Goal: Use online tool/utility: Utilize a website feature to perform a specific function

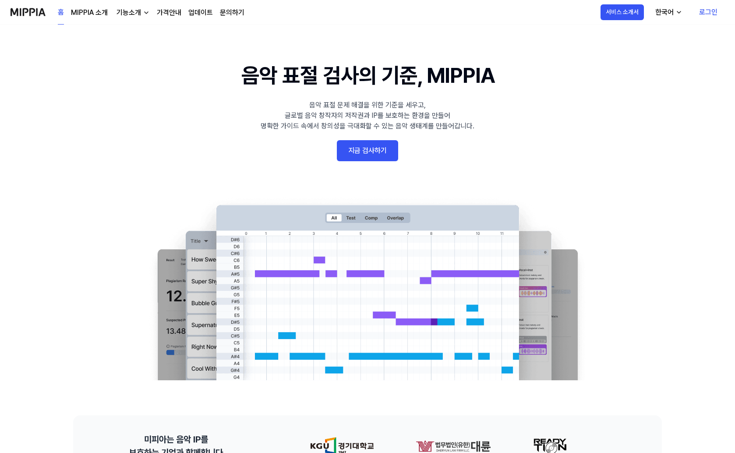
click at [370, 148] on link "지금 검사하기" at bounding box center [367, 150] width 61 height 21
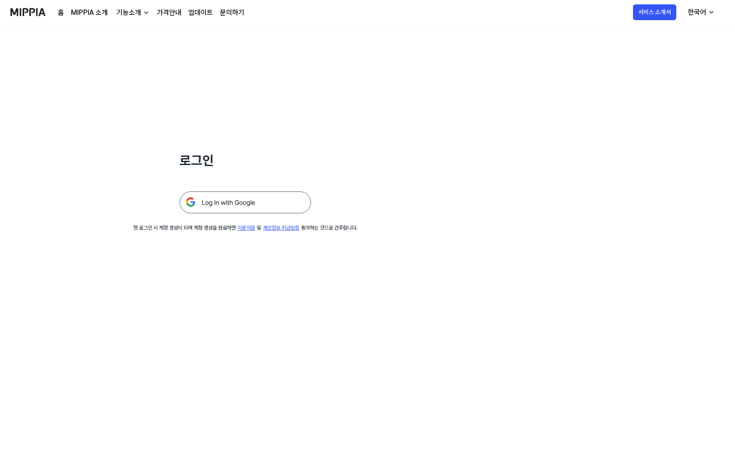
click at [286, 206] on img at bounding box center [245, 202] width 131 height 22
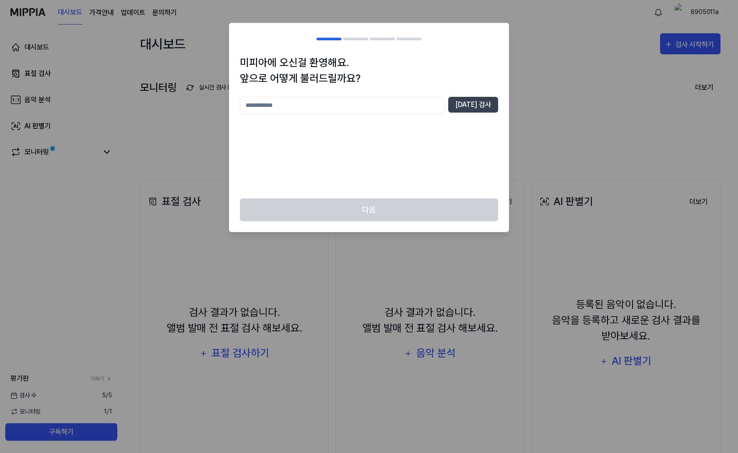
click at [409, 105] on input "text" at bounding box center [342, 106] width 205 height 18
click at [477, 102] on button "[DATE] 검사" at bounding box center [473, 105] width 50 height 16
click at [402, 104] on input "*" at bounding box center [342, 106] width 205 height 18
type input "**"
click at [479, 104] on button "[DATE] 검사" at bounding box center [473, 105] width 50 height 16
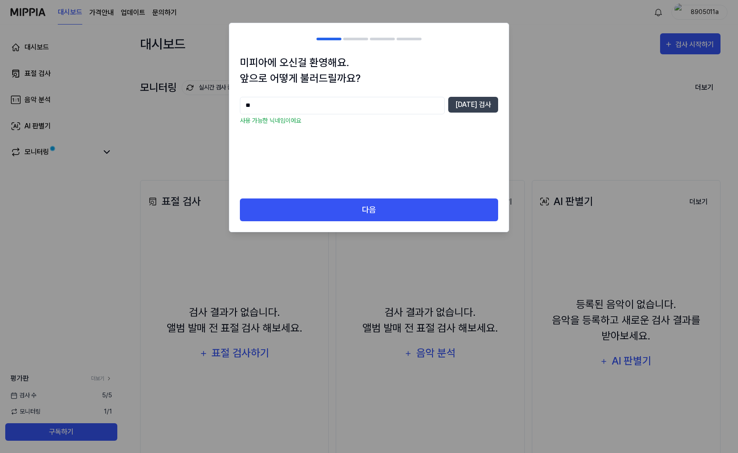
click at [450, 222] on div "다음" at bounding box center [368, 215] width 279 height 34
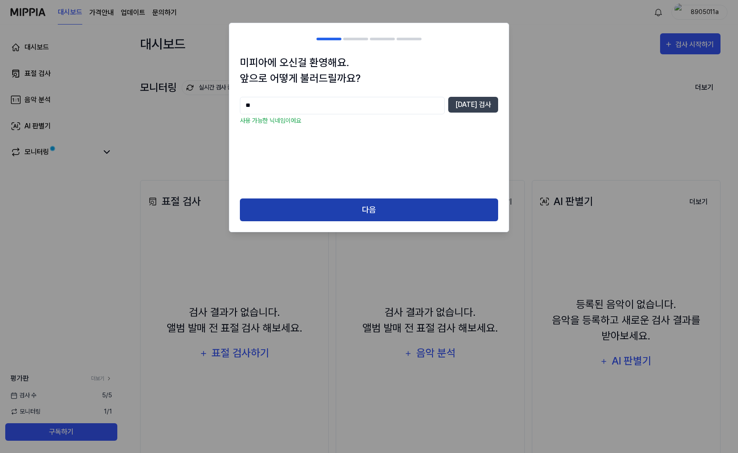
click at [450, 217] on button "다음" at bounding box center [369, 209] width 258 height 23
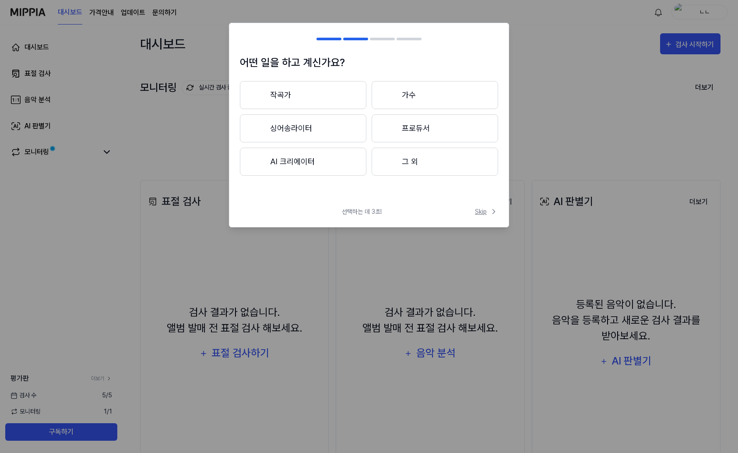
click at [489, 210] on span "Skip" at bounding box center [486, 211] width 23 height 9
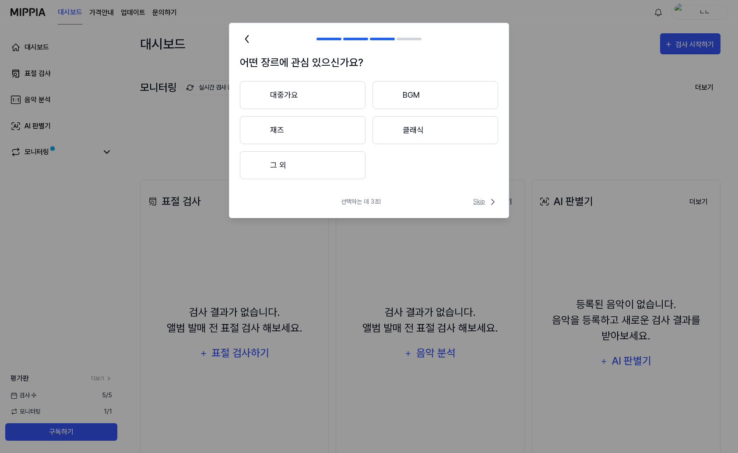
click at [486, 204] on span "Skip" at bounding box center [485, 202] width 25 height 11
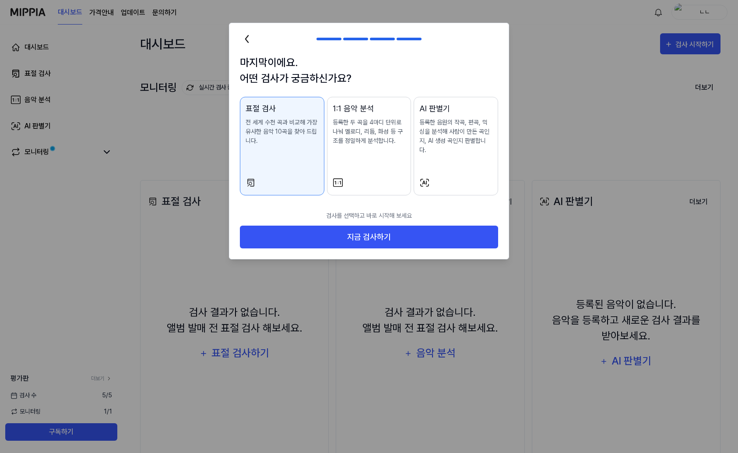
click at [464, 149] on div "AI 판별기 등록한 음원의 작곡, 편곡, 믹싱을 분석해 사람이 만든 곡인지, AI 생성 곡인지 판별합니다." at bounding box center [455, 137] width 73 height 70
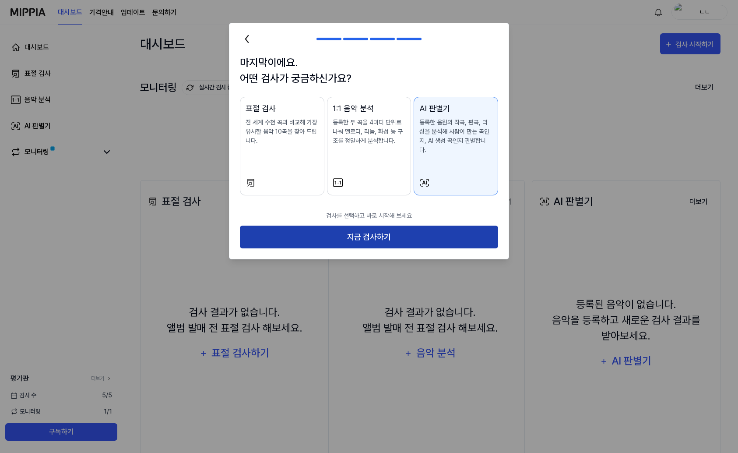
click at [466, 225] on button "지금 검사하기" at bounding box center [369, 236] width 258 height 23
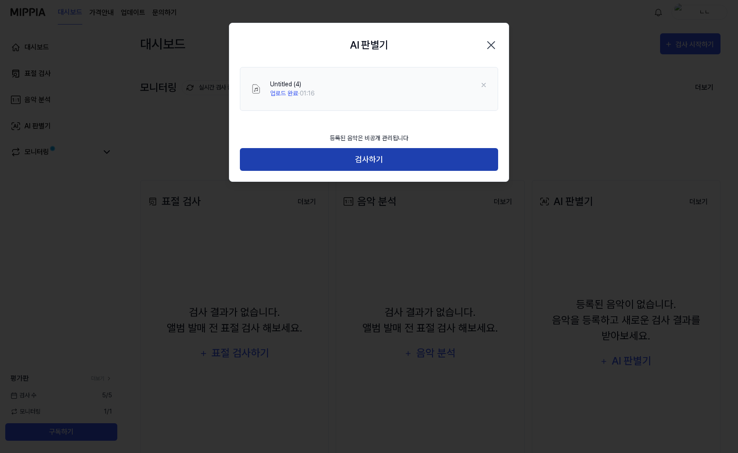
click at [407, 163] on button "검사하기" at bounding box center [369, 159] width 258 height 23
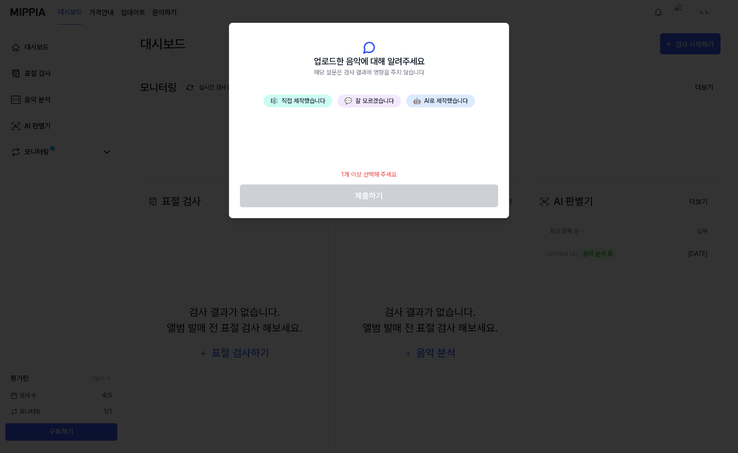
click at [432, 103] on button "🤖 AI로 제작했습니다" at bounding box center [440, 101] width 69 height 13
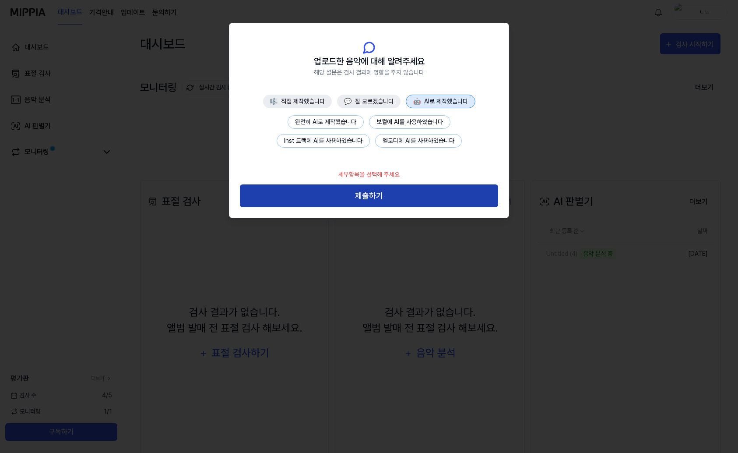
click at [379, 199] on button "제출하기" at bounding box center [369, 195] width 258 height 23
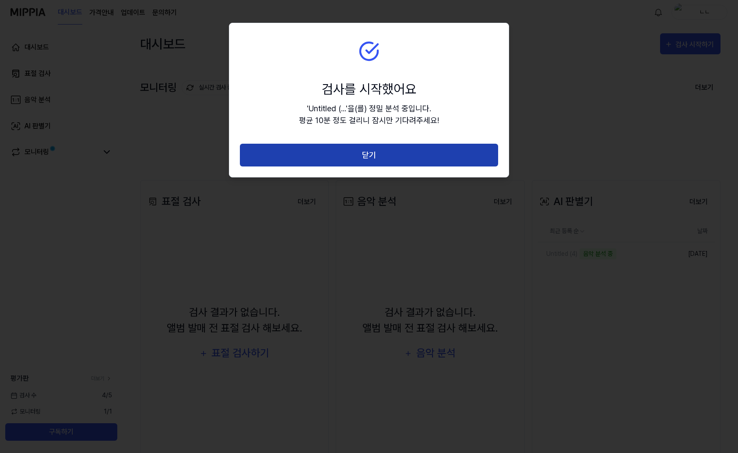
click at [382, 157] on button "닫기" at bounding box center [369, 155] width 258 height 23
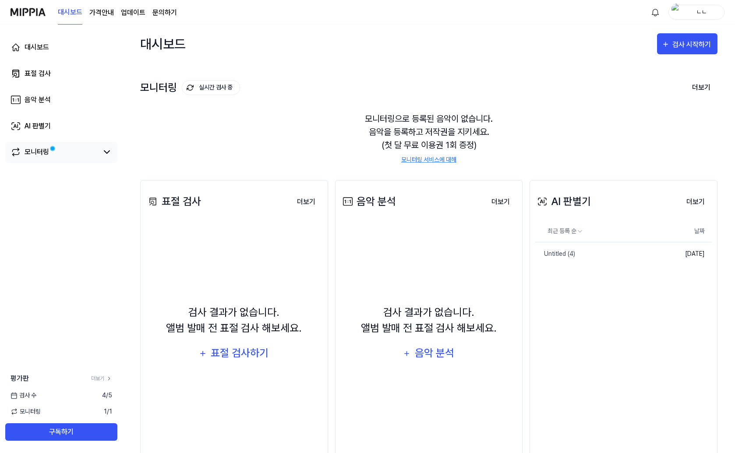
click at [68, 151] on link "모니터링" at bounding box center [55, 152] width 88 height 11
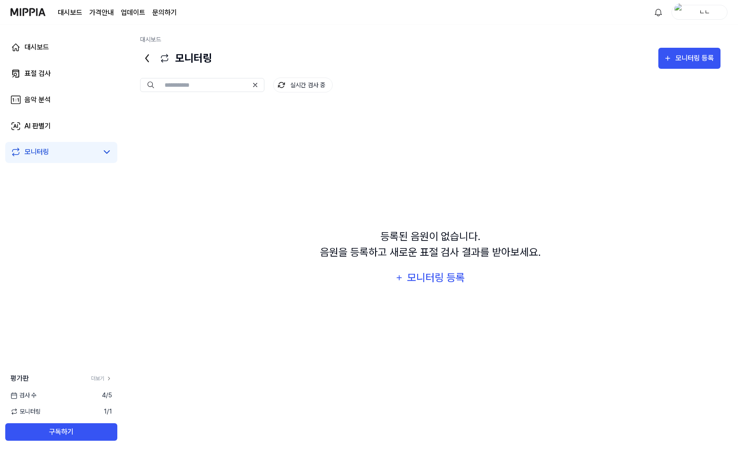
drag, startPoint x: 246, startPoint y: 222, endPoint x: 249, endPoint y: 212, distance: 10.4
click at [246, 222] on div "등록된 음원이 없습니다. 음원을 등록하고 새로운 표절 검사 결과를 받아보세요. 모니터링 등록" at bounding box center [430, 258] width 581 height 309
click at [432, 218] on div "등록된 음원이 없습니다. 음원을 등록하고 새로운 표절 검사 결과를 받아보세요. 모니터링 등록" at bounding box center [430, 258] width 581 height 309
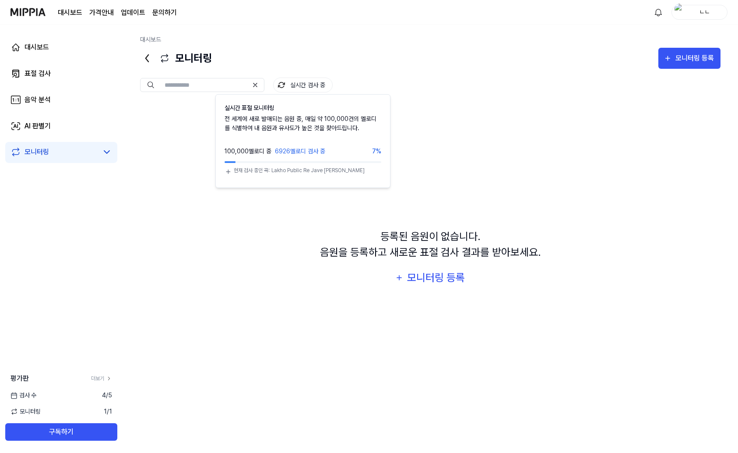
click at [306, 85] on button "실시간 검사 중" at bounding box center [303, 84] width 60 height 15
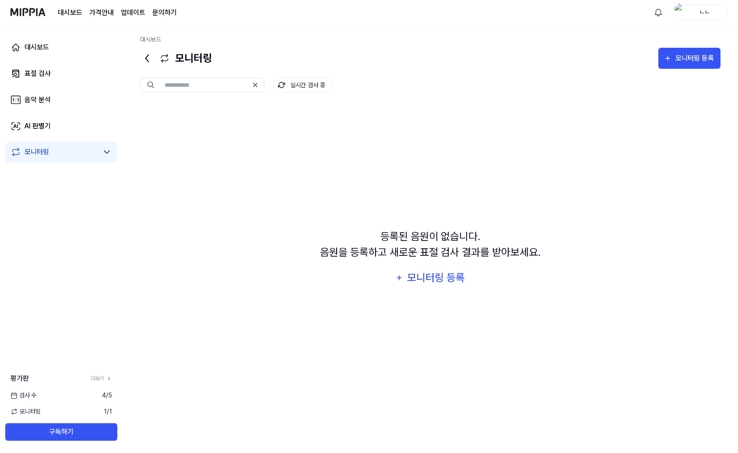
click at [306, 85] on button "실시간 검사 중" at bounding box center [303, 84] width 60 height 15
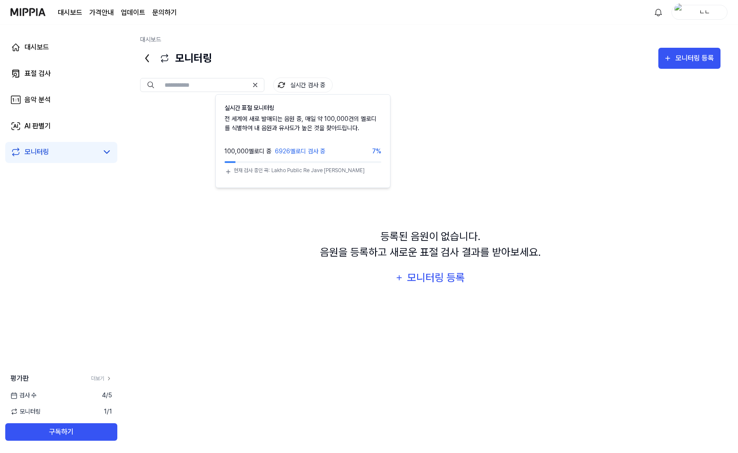
drag, startPoint x: 312, startPoint y: 85, endPoint x: 306, endPoint y: 83, distance: 6.5
click at [306, 83] on button "실시간 검사 중" at bounding box center [303, 84] width 60 height 15
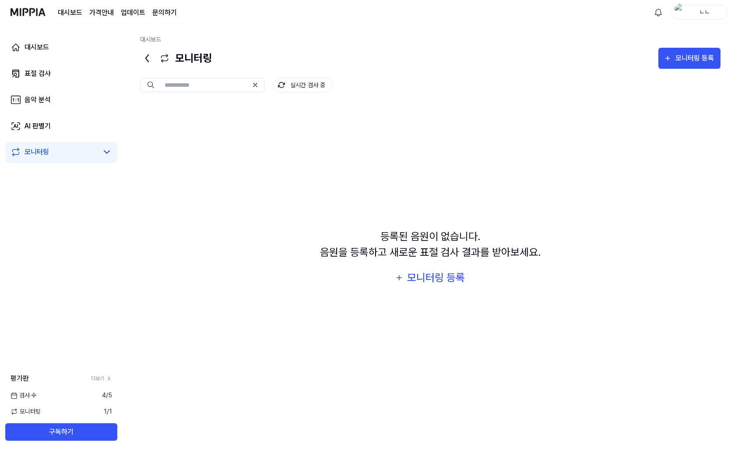
click at [306, 83] on button "실시간 검사 중" at bounding box center [303, 84] width 60 height 15
click at [302, 81] on button "실시간 검사 중" at bounding box center [303, 84] width 60 height 15
